Goal: Find specific page/section: Find specific page/section

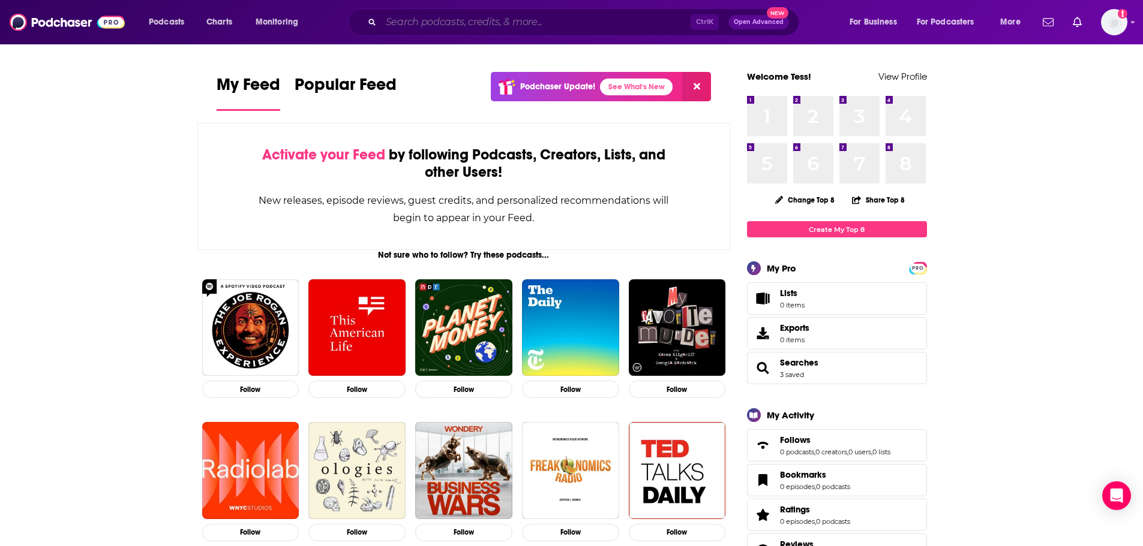
click at [553, 23] on input "Search podcasts, credits, & more..." at bounding box center [536, 22] width 310 height 19
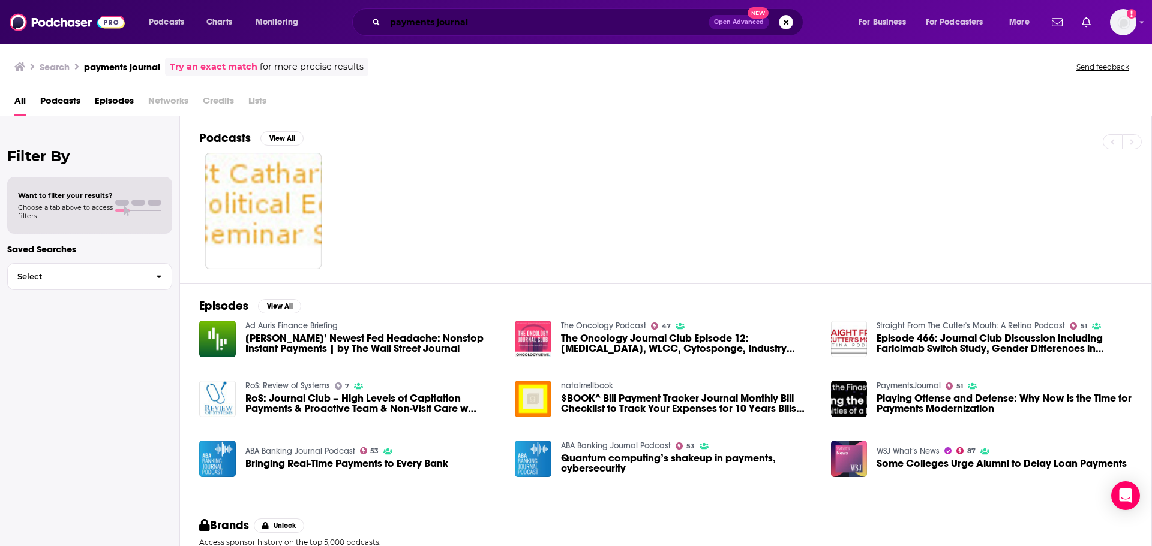
click at [435, 21] on input "payments journal" at bounding box center [546, 22] width 323 height 19
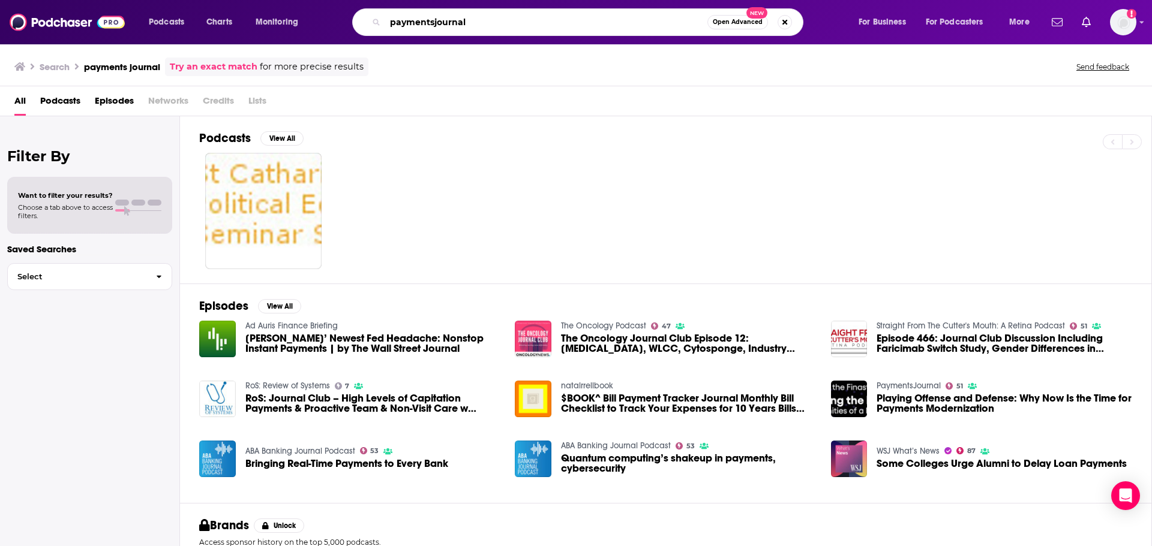
type input "paymentsjournal"
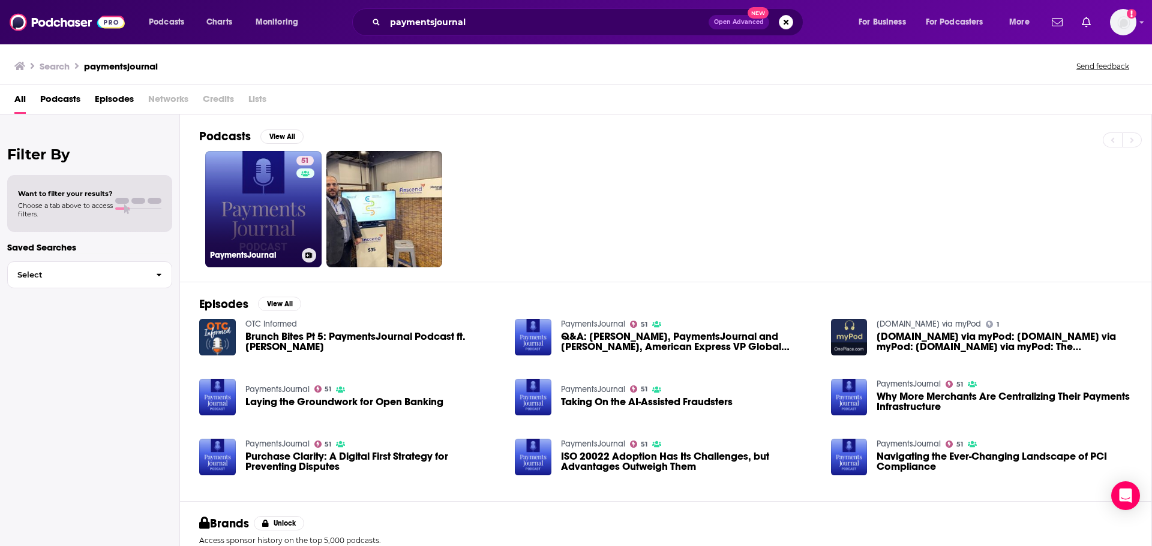
click at [239, 184] on link "51 PaymentsJournal" at bounding box center [263, 209] width 116 height 116
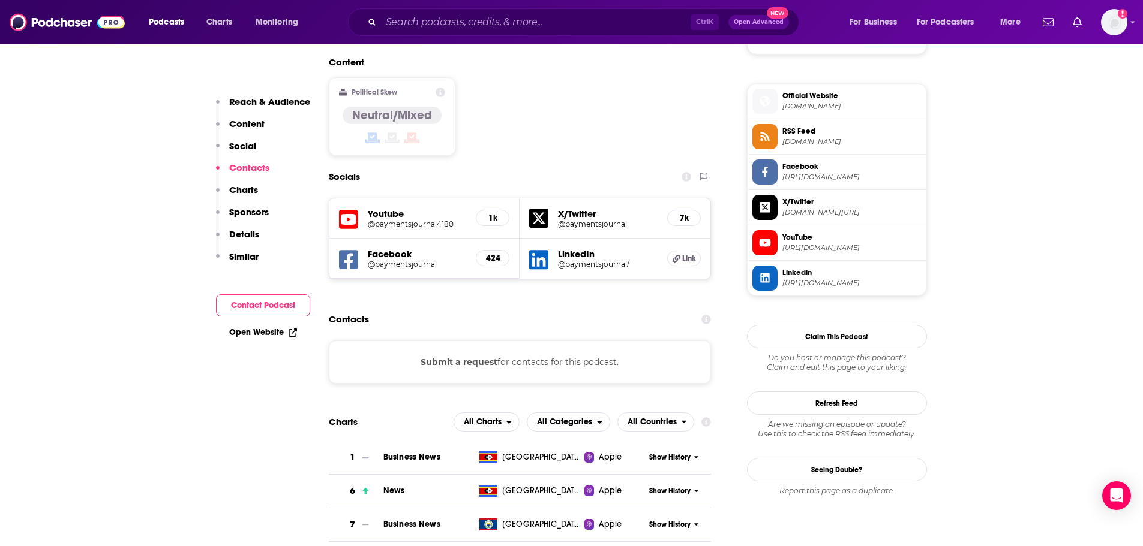
scroll to position [1020, 0]
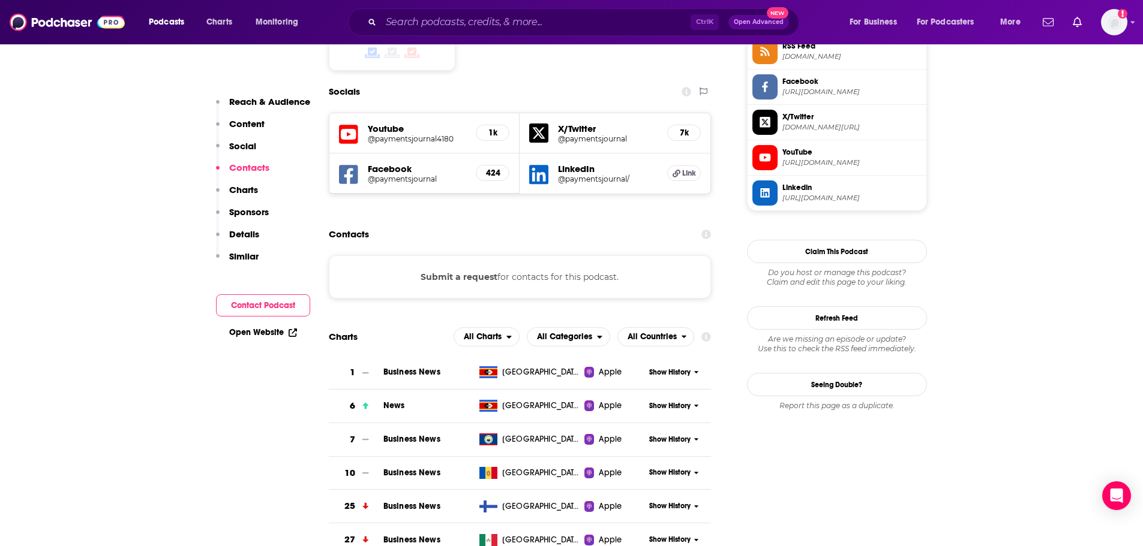
click at [661, 113] on div "X/Twitter @paymentsjournal 7k" at bounding box center [614, 133] width 191 height 40
click at [599, 134] on h5 "@paymentsjournal" at bounding box center [608, 138] width 100 height 9
click at [411, 134] on h5 "@paymentsjournal4180" at bounding box center [417, 138] width 99 height 9
click at [677, 170] on icon at bounding box center [676, 174] width 8 height 8
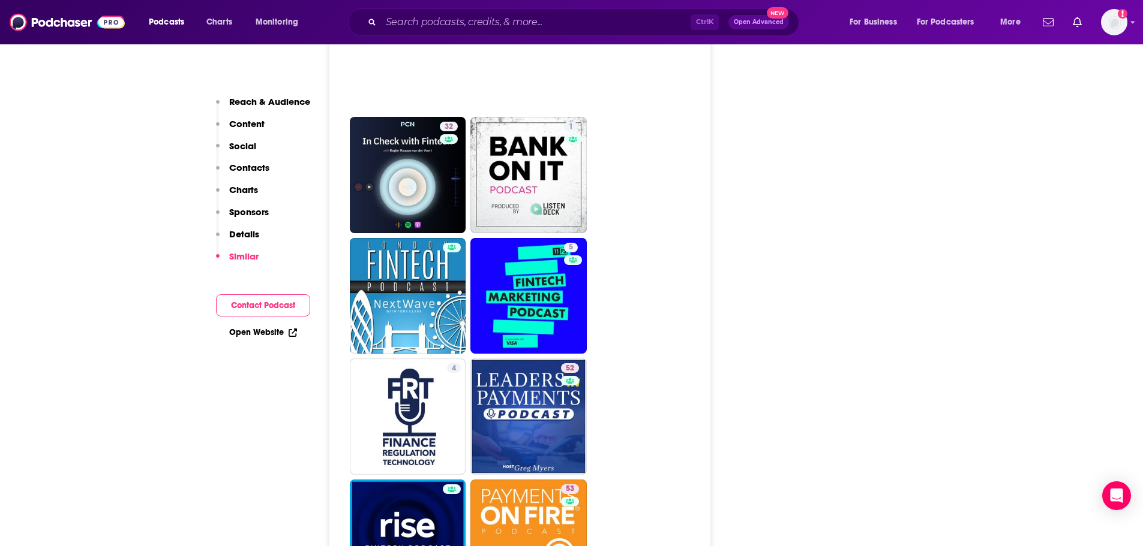
scroll to position [2731, 0]
